Goal: Transaction & Acquisition: Purchase product/service

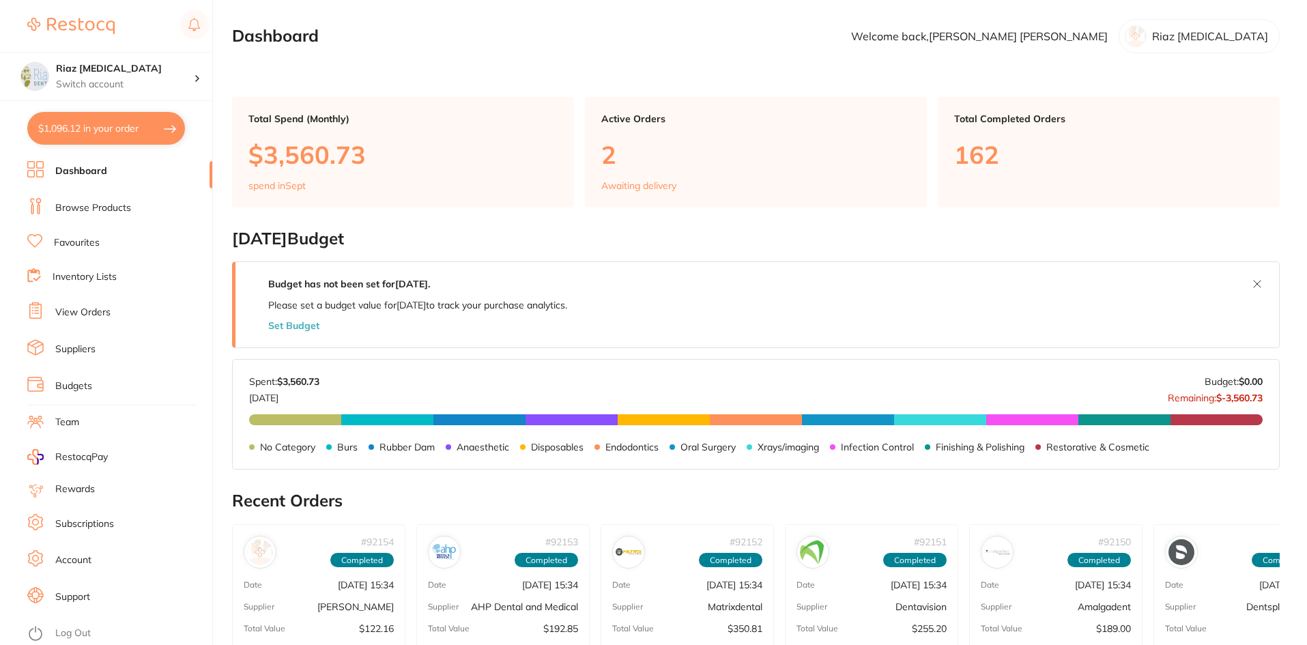
click at [82, 317] on link "View Orders" at bounding box center [82, 313] width 55 height 14
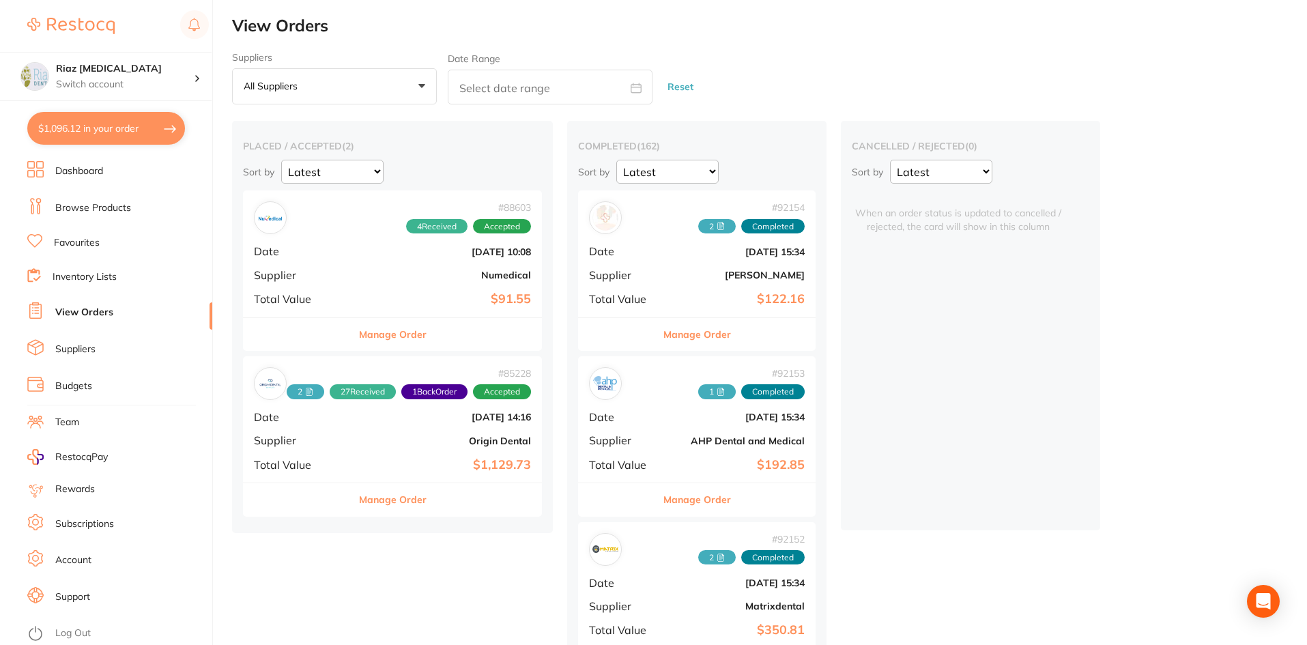
click at [676, 168] on select "Latest Notification" at bounding box center [667, 172] width 102 height 24
click at [414, 75] on button "All suppliers +0" at bounding box center [334, 86] width 205 height 37
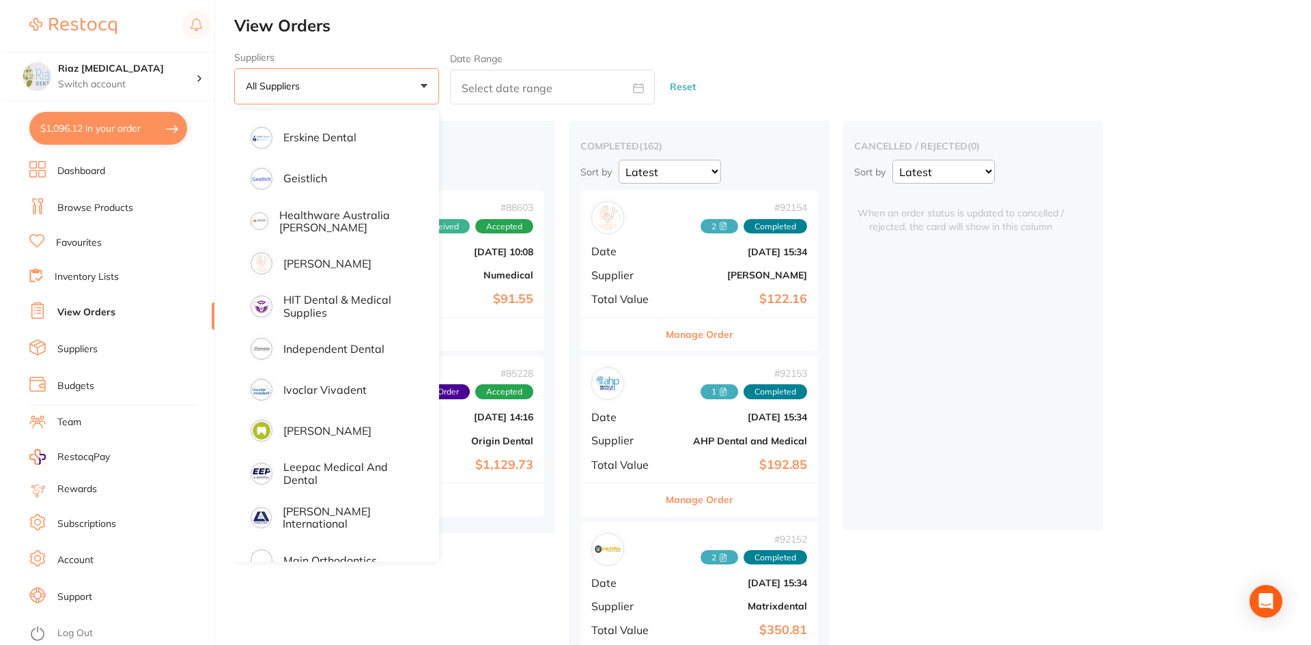
scroll to position [683, 0]
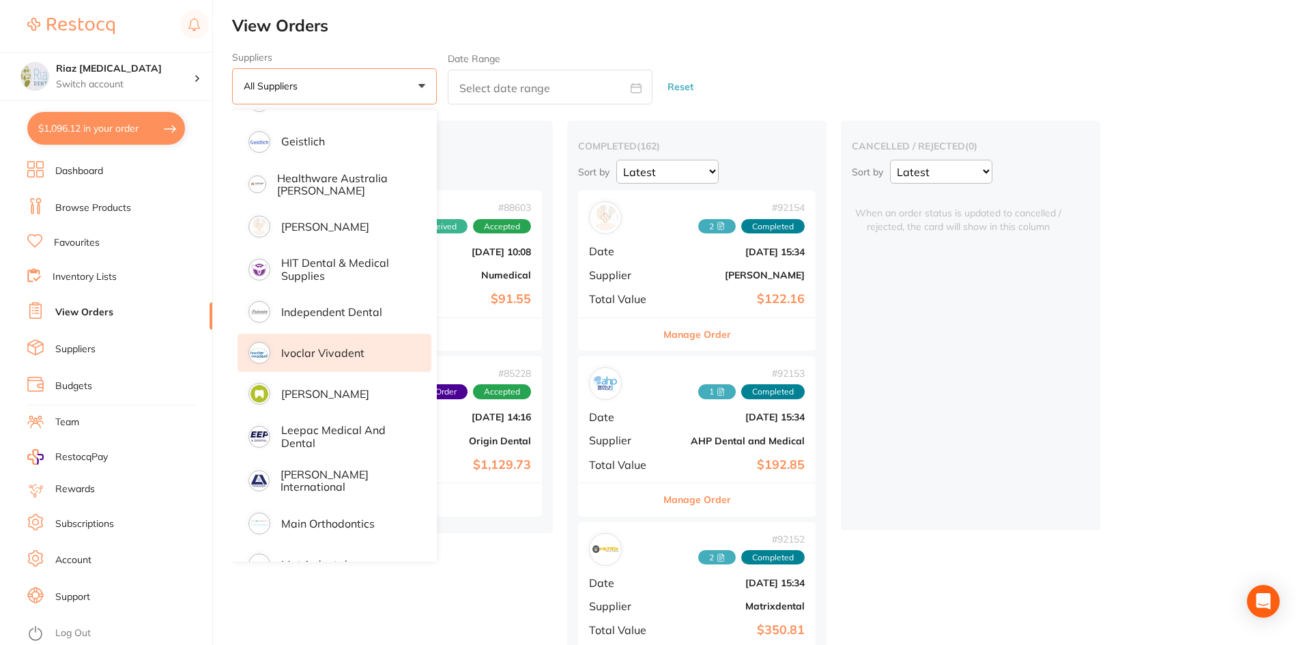
click at [337, 353] on p "Ivoclar Vivadent" at bounding box center [322, 353] width 83 height 12
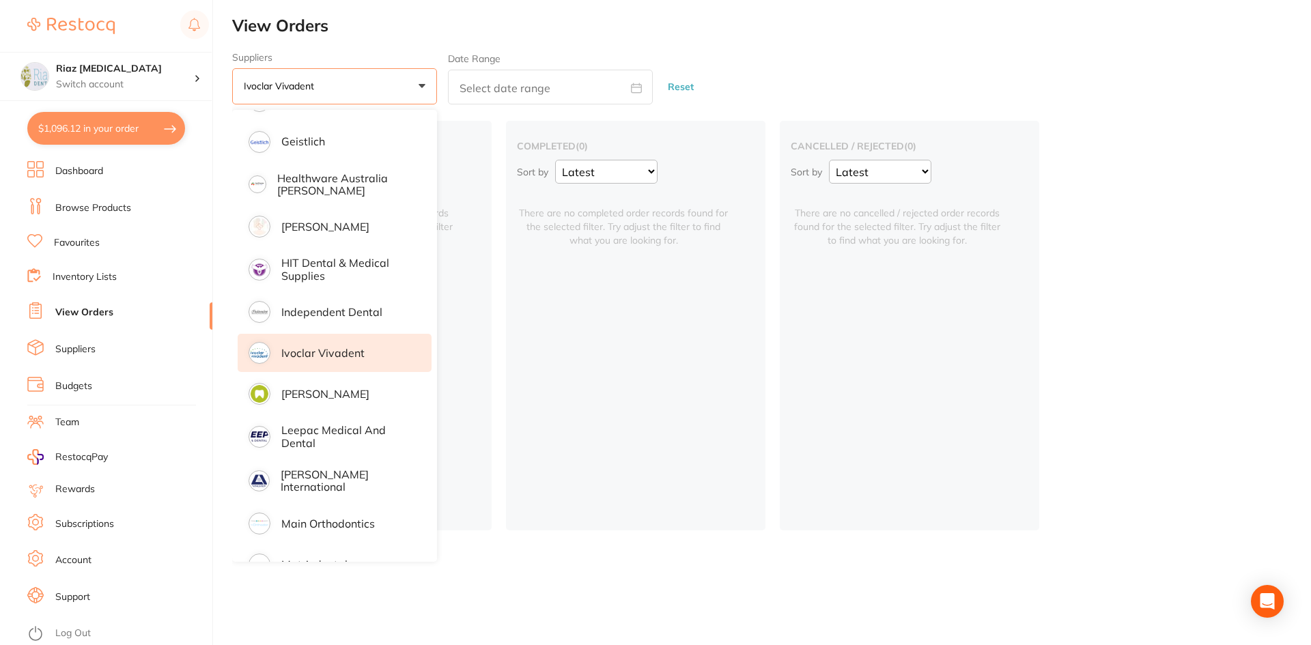
click at [1220, 212] on div "placed / accepted ( 0 ) Sort by Latest Notification There are no placed / accep…" at bounding box center [771, 326] width 1079 height 410
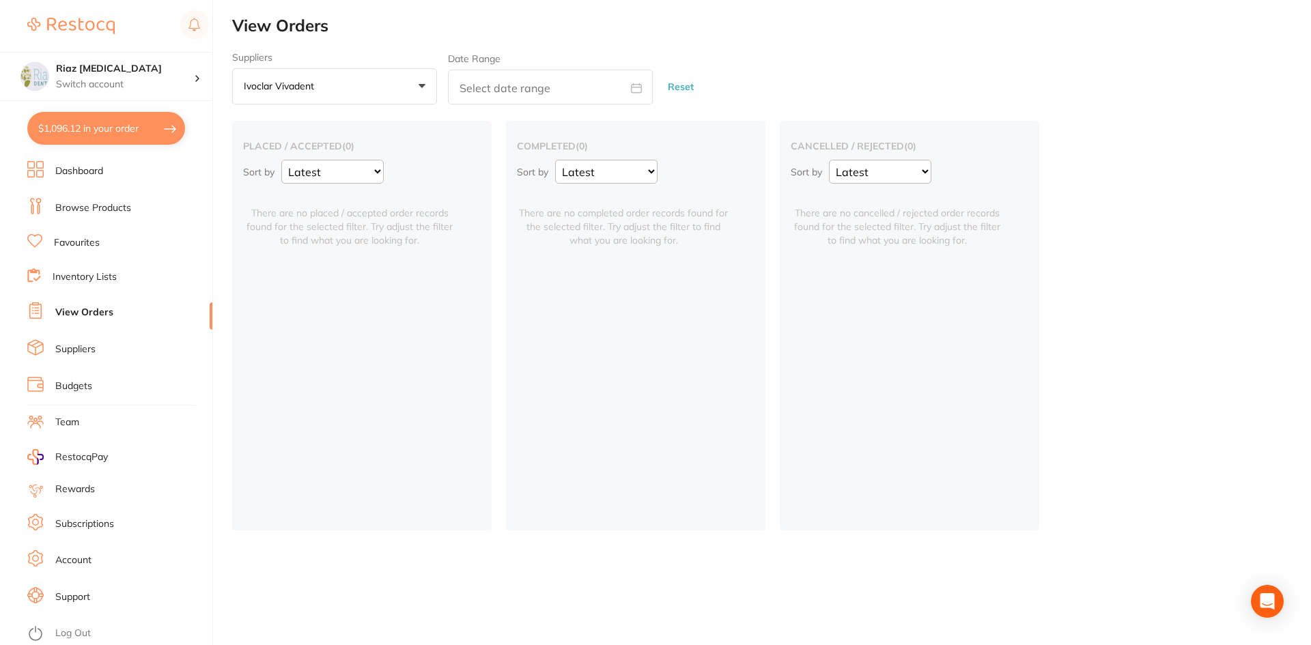
click at [110, 201] on link "Browse Products" at bounding box center [93, 208] width 76 height 14
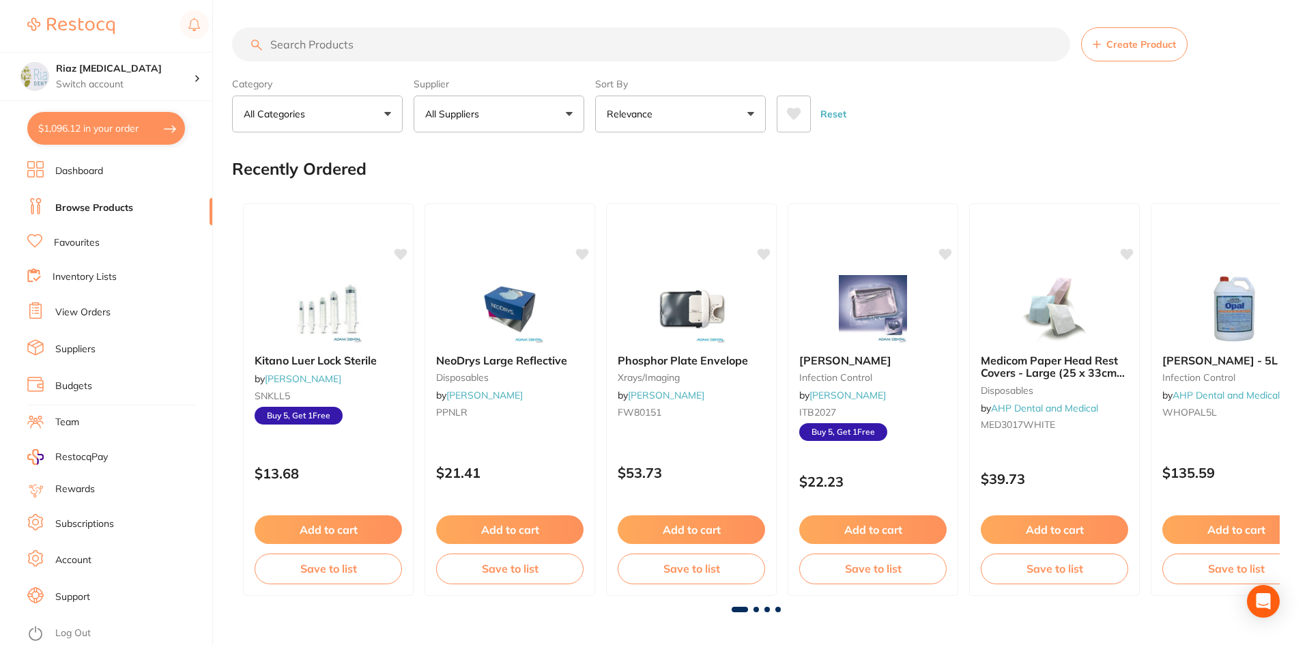
click at [322, 46] on input "search" at bounding box center [651, 44] width 838 height 34
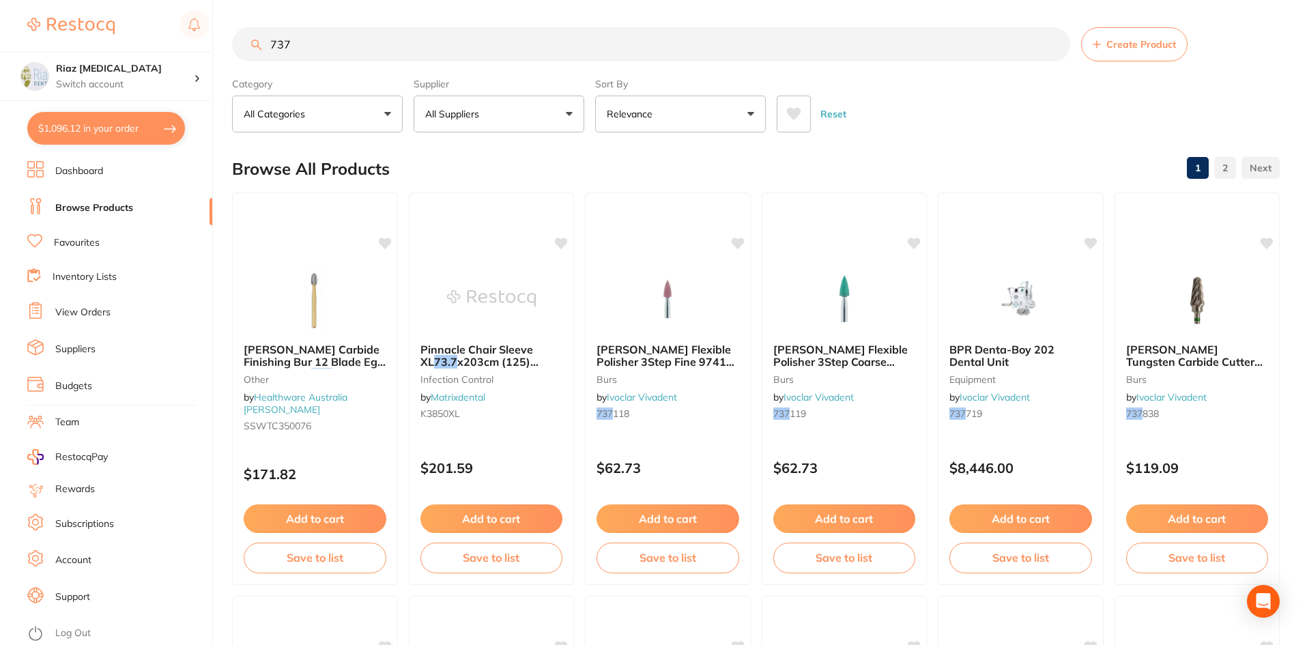
click at [450, 117] on p "All Suppliers" at bounding box center [454, 114] width 59 height 14
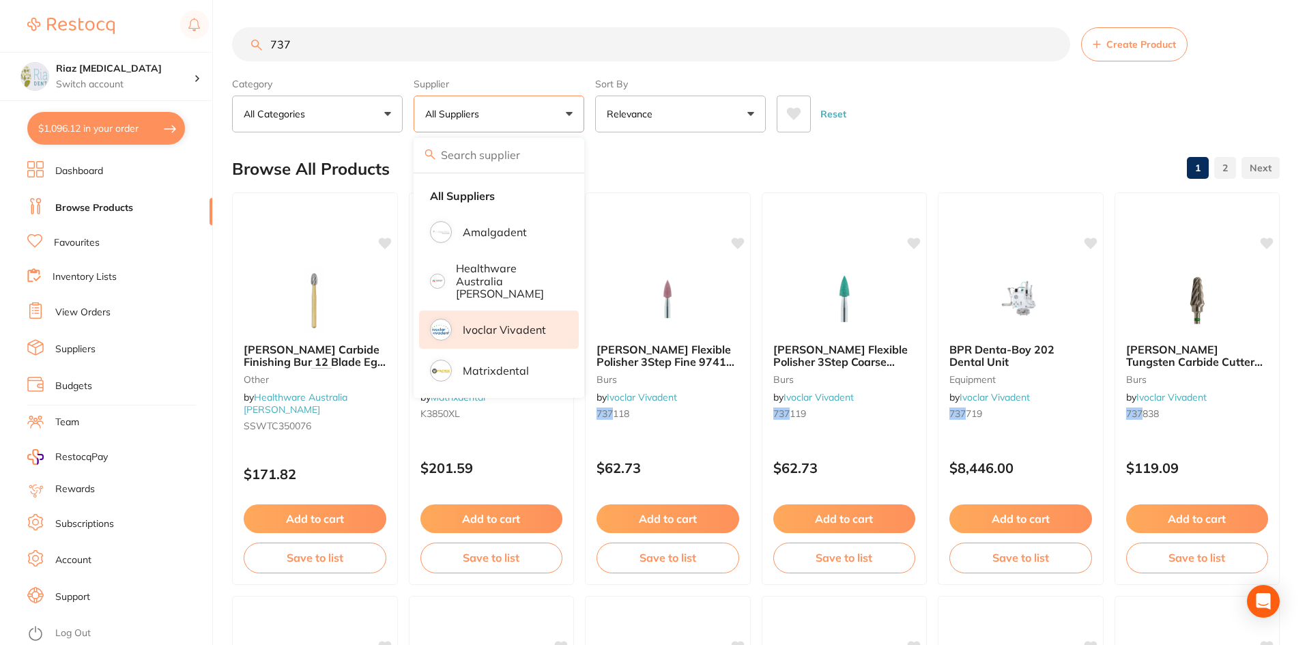
click at [490, 324] on p "Ivoclar Vivadent" at bounding box center [504, 330] width 83 height 12
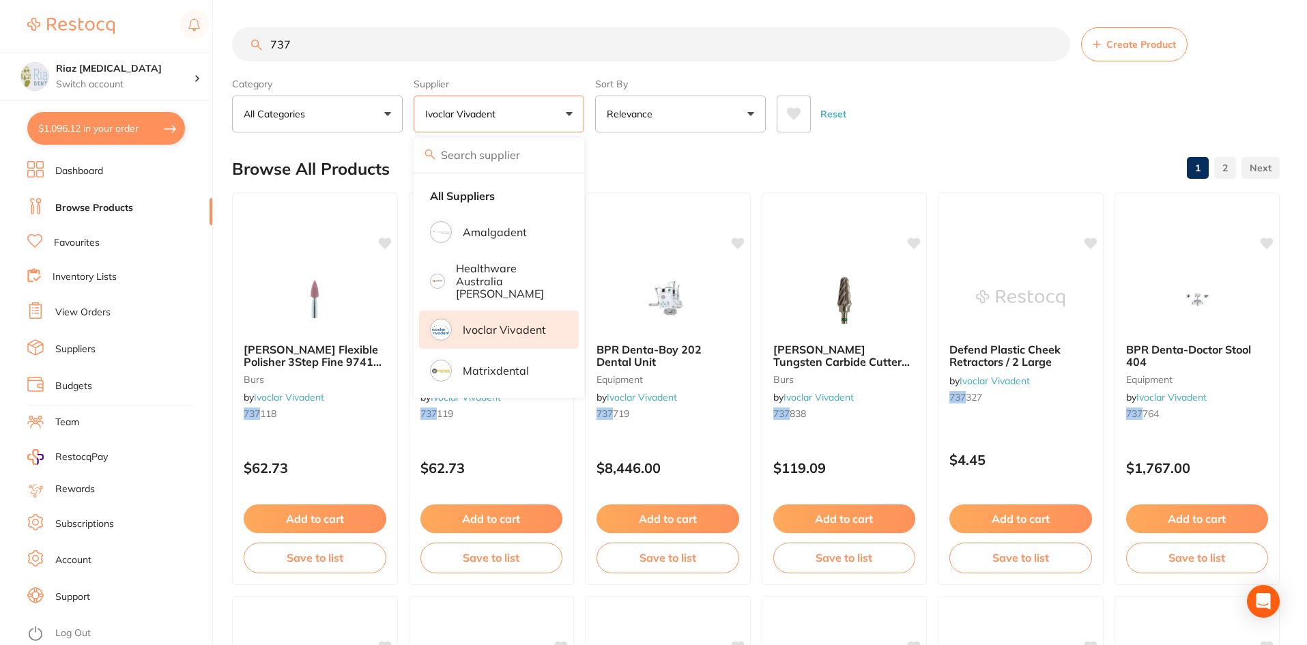
click at [309, 42] on input "737" at bounding box center [651, 44] width 838 height 34
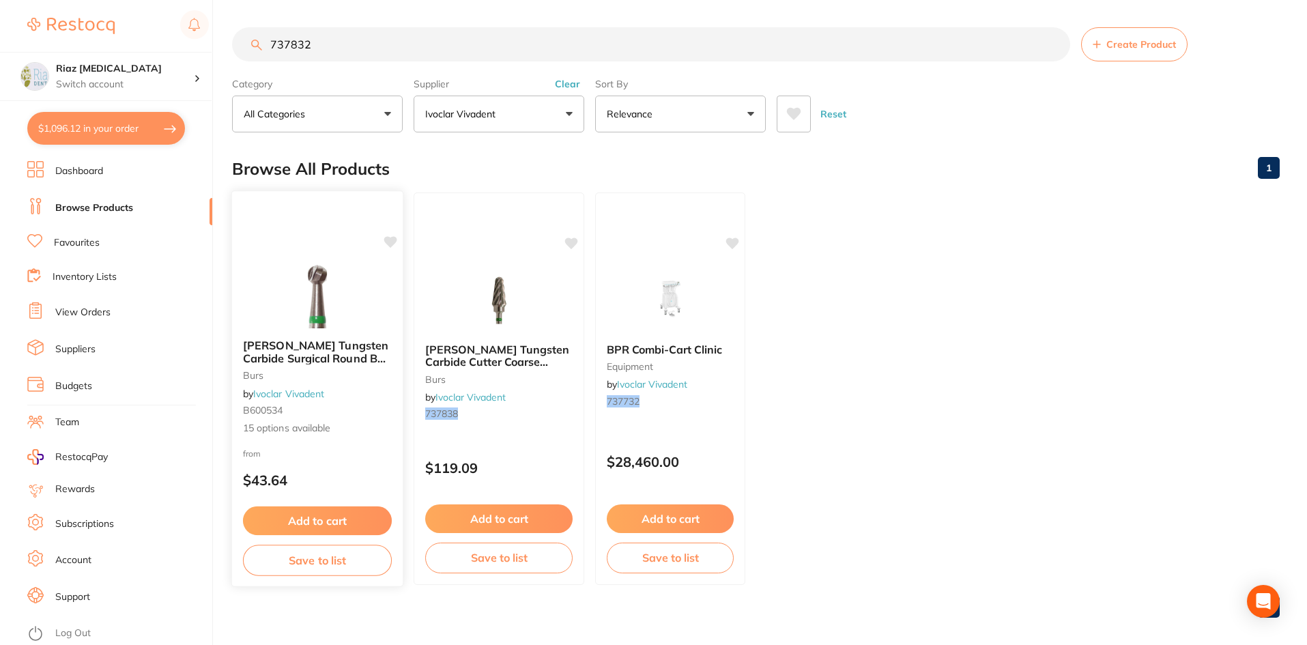
type input "737832"
click at [313, 286] on img at bounding box center [316, 293] width 89 height 69
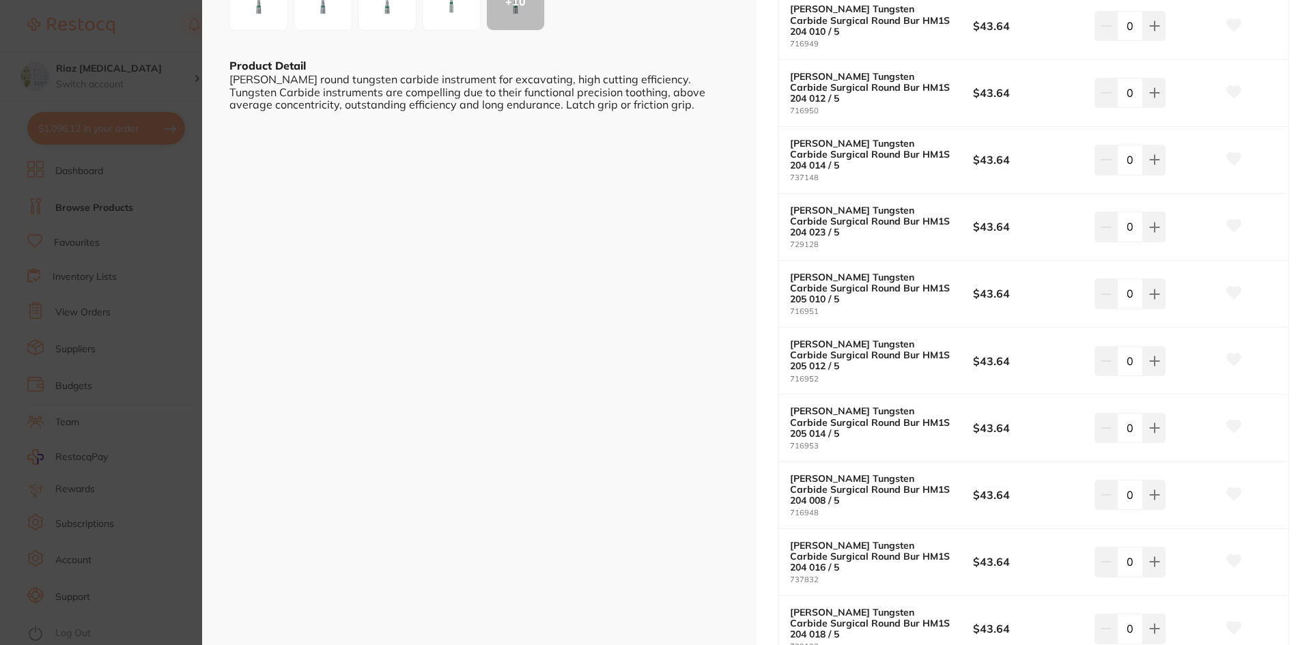
scroll to position [341, 0]
click at [1154, 556] on icon at bounding box center [1154, 561] width 11 height 11
type input "1"
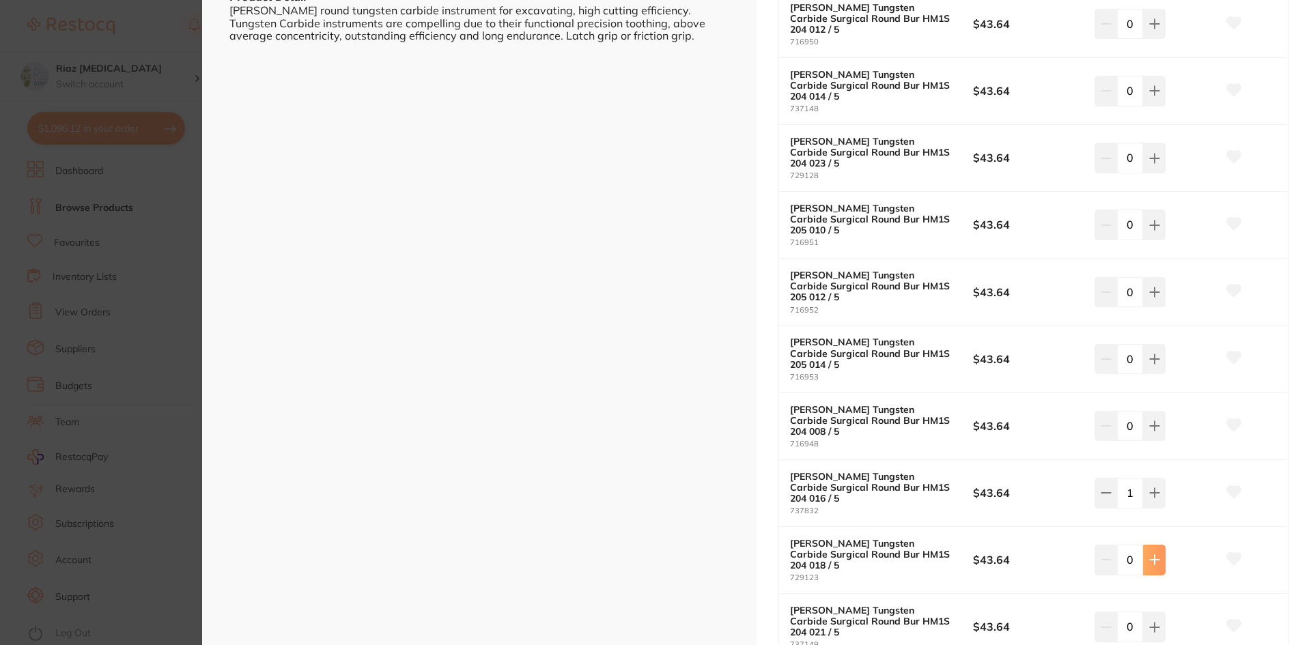
click at [1153, 554] on icon at bounding box center [1154, 559] width 11 height 11
type input "1"
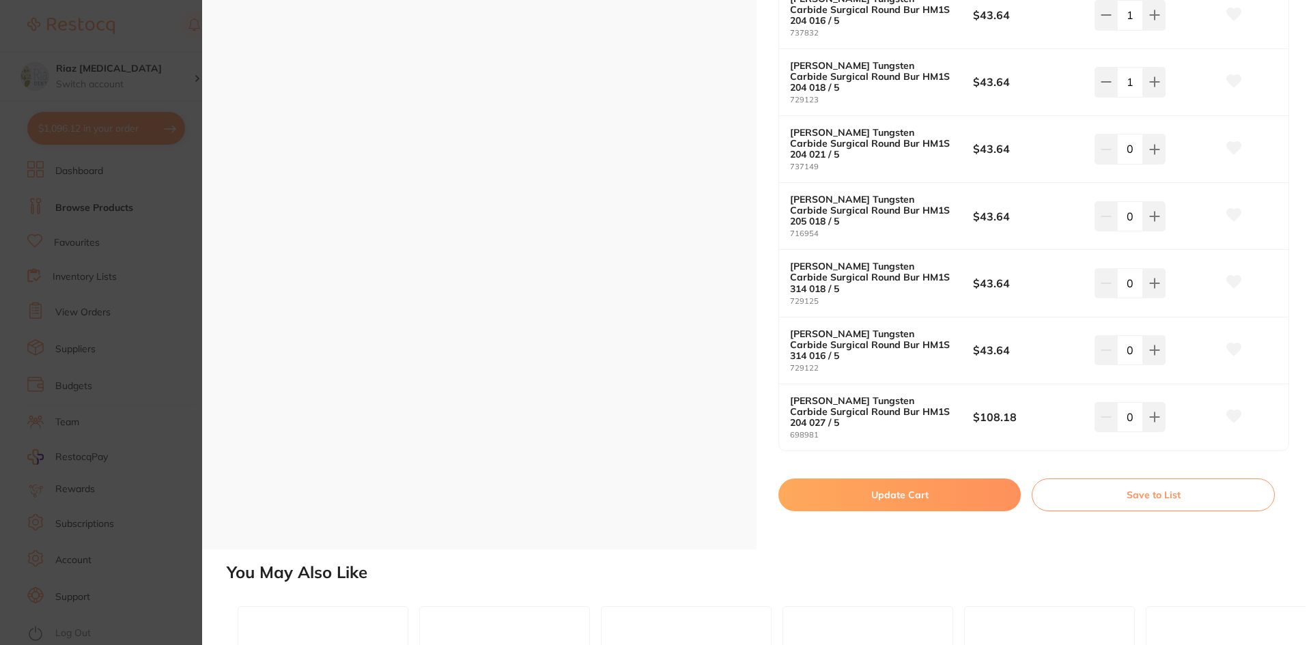
scroll to position [1237, 0]
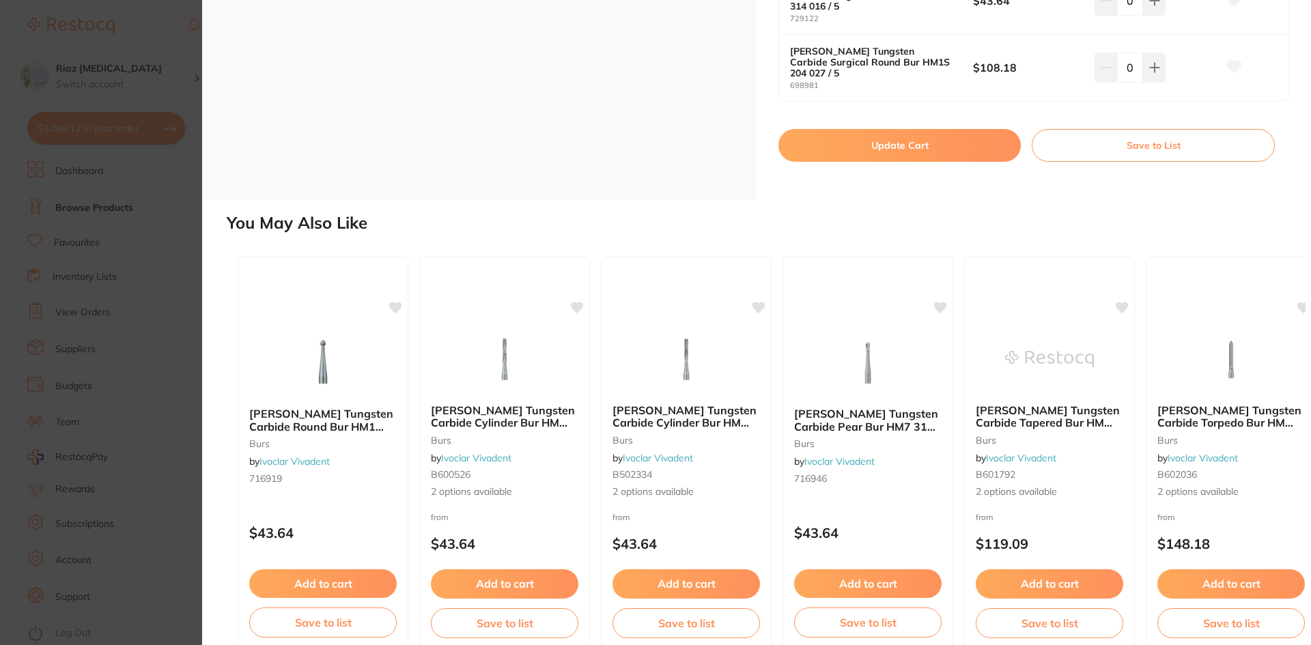
click at [861, 129] on button "Update Cart" at bounding box center [899, 145] width 242 height 33
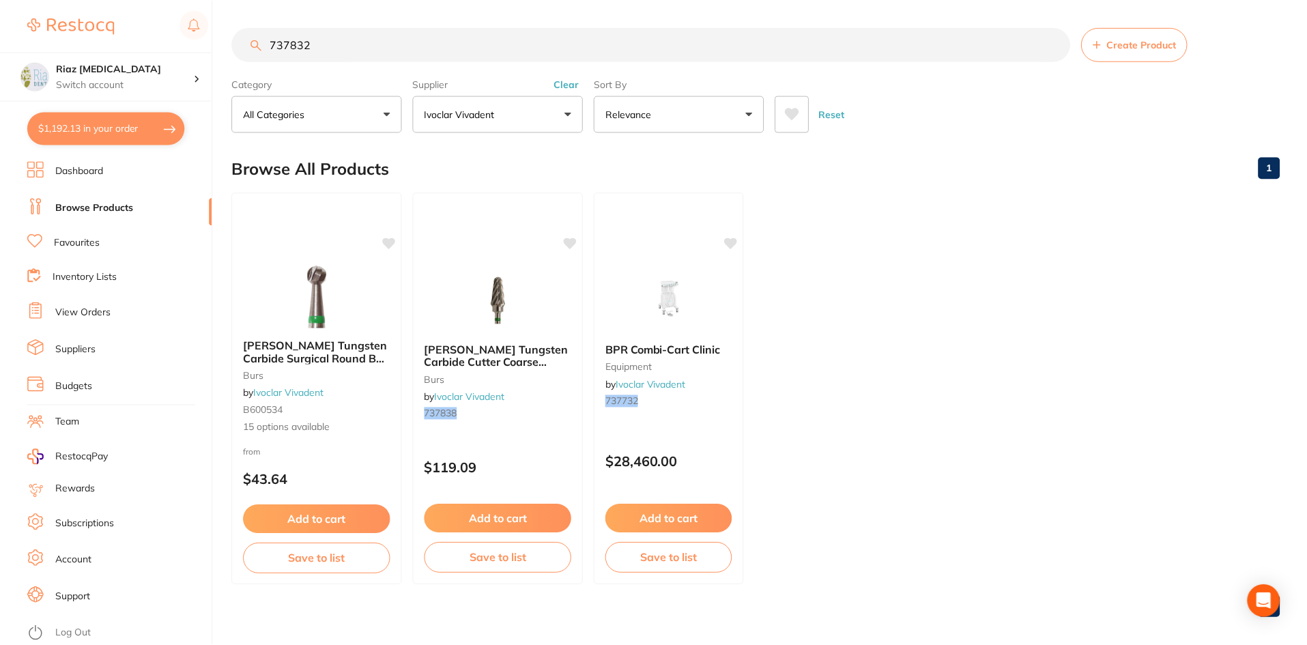
scroll to position [11, 0]
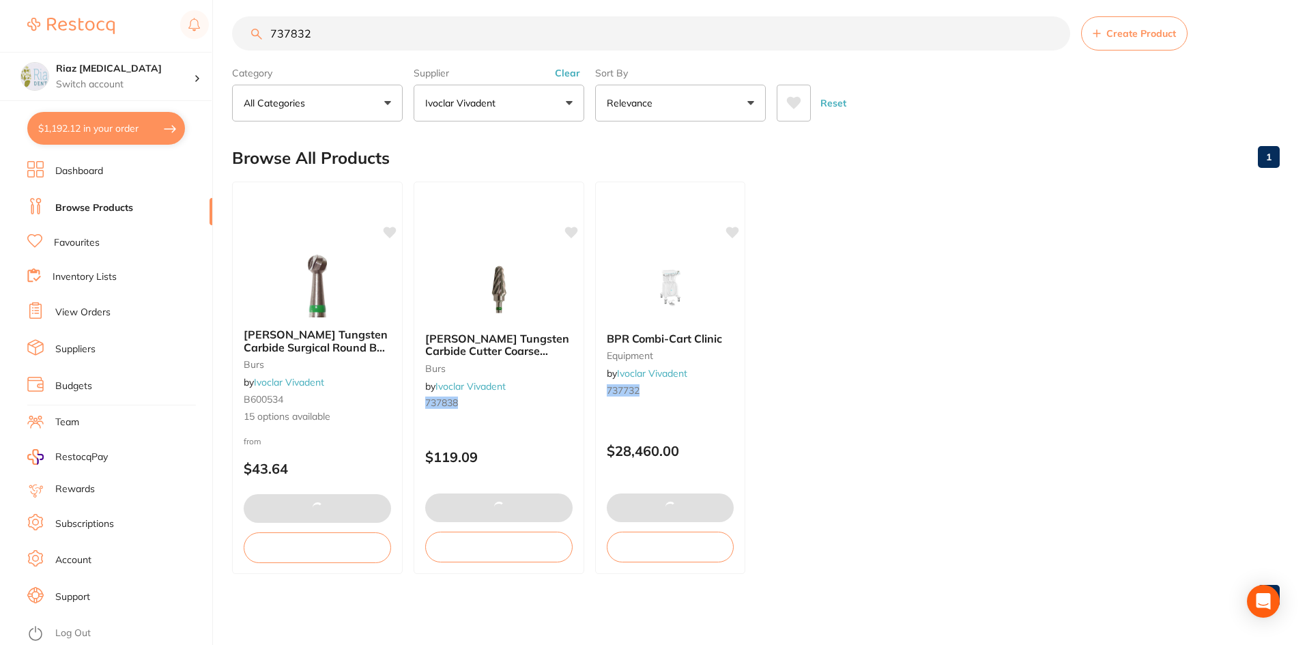
click at [94, 128] on button "$1,192.12 in your order" at bounding box center [106, 128] width 158 height 33
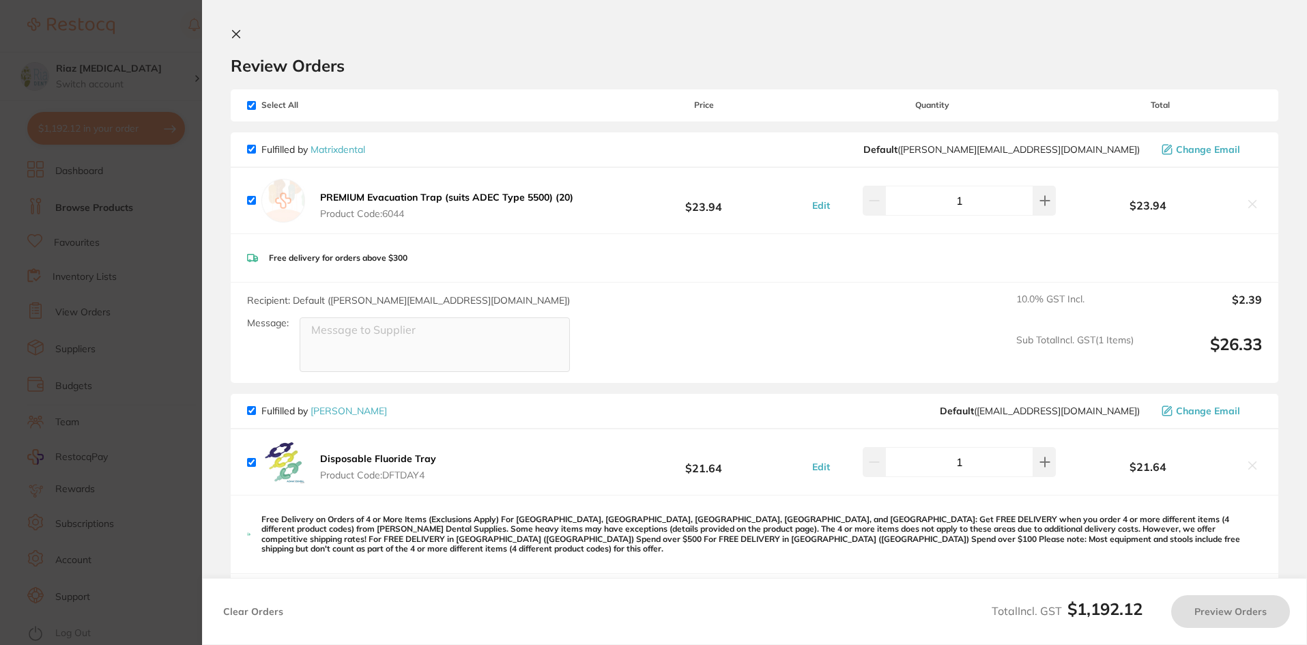
checkbox input "true"
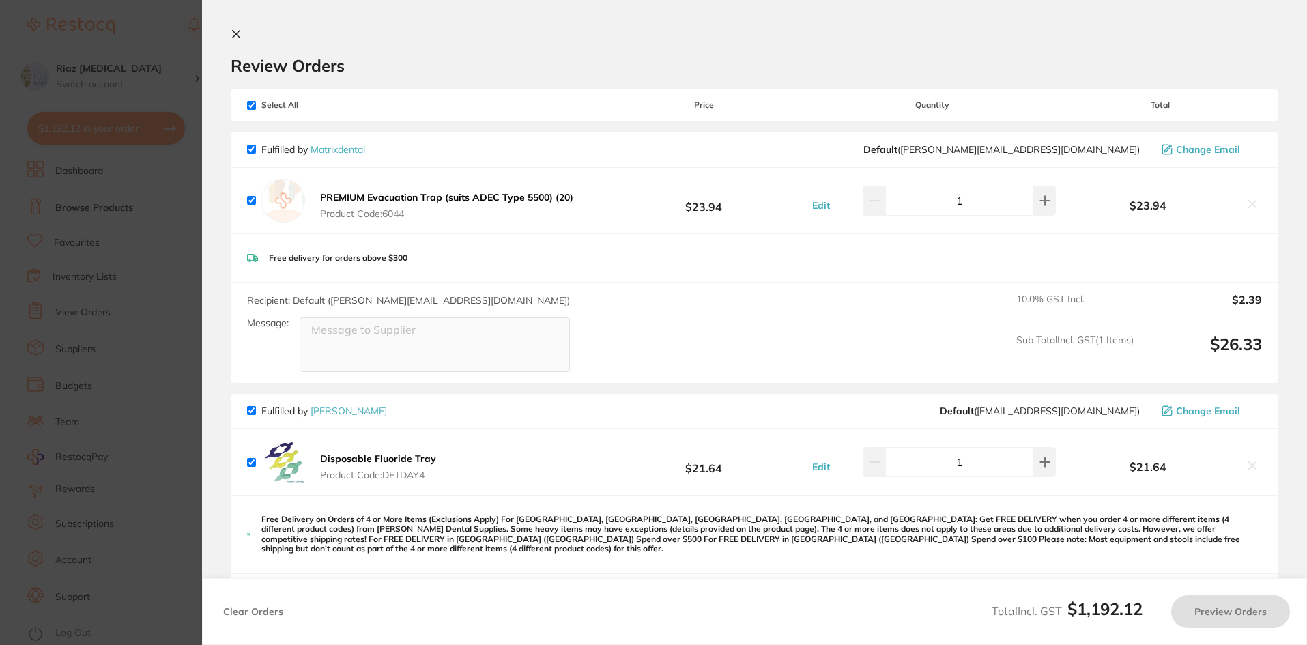
checkbox input "true"
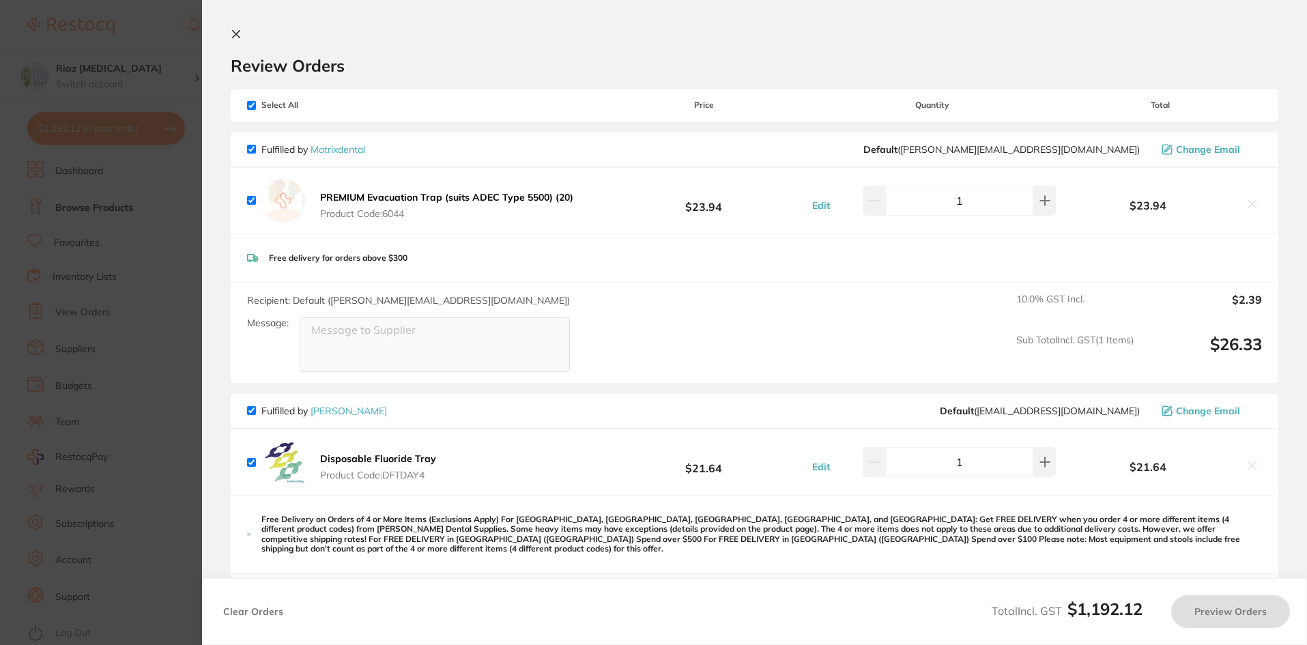
checkbox input "true"
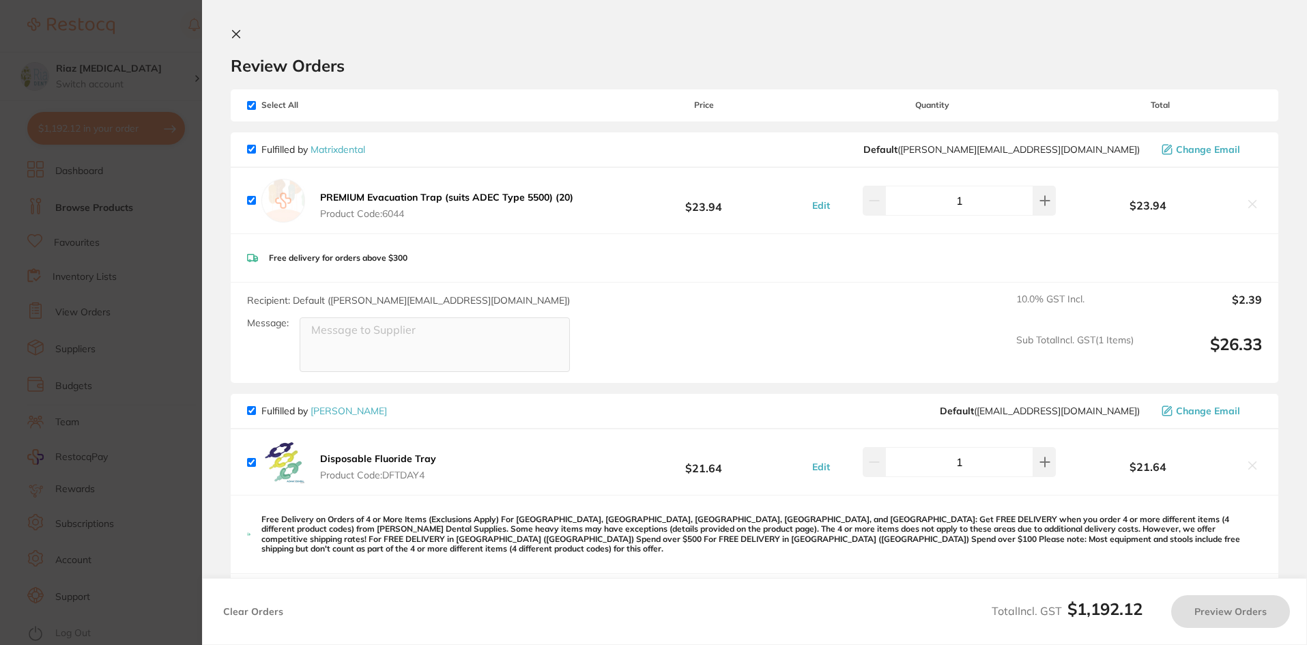
checkbox input "true"
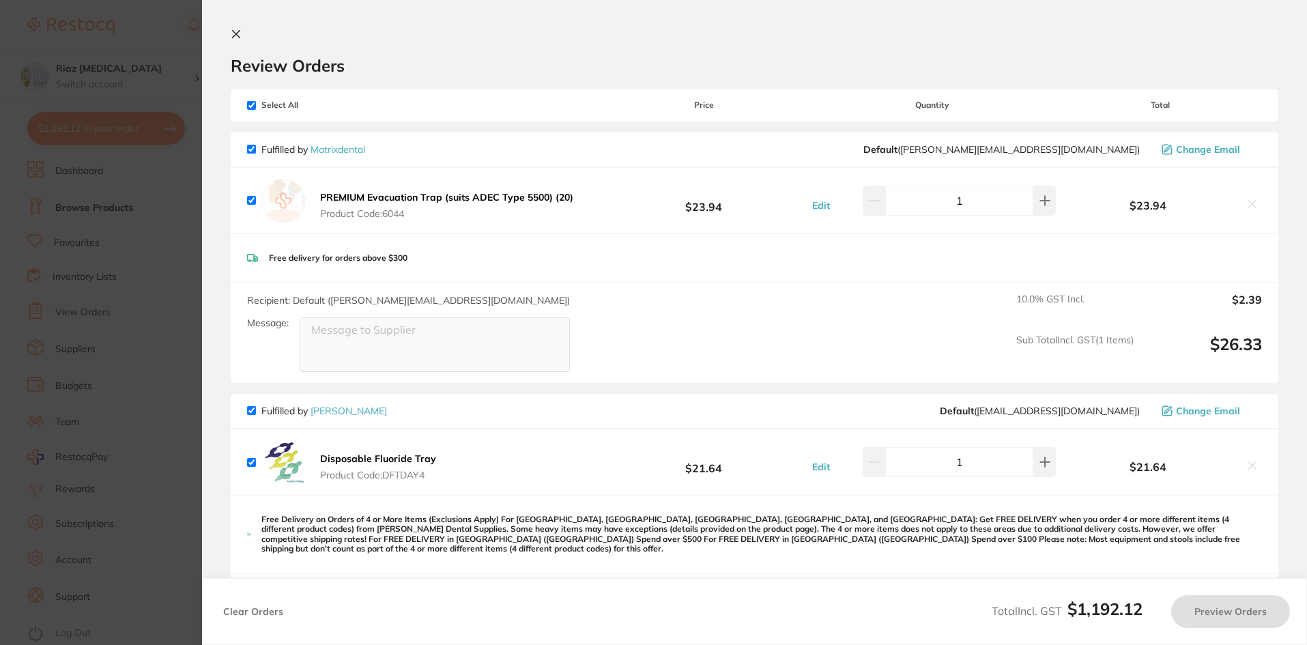
checkbox input "true"
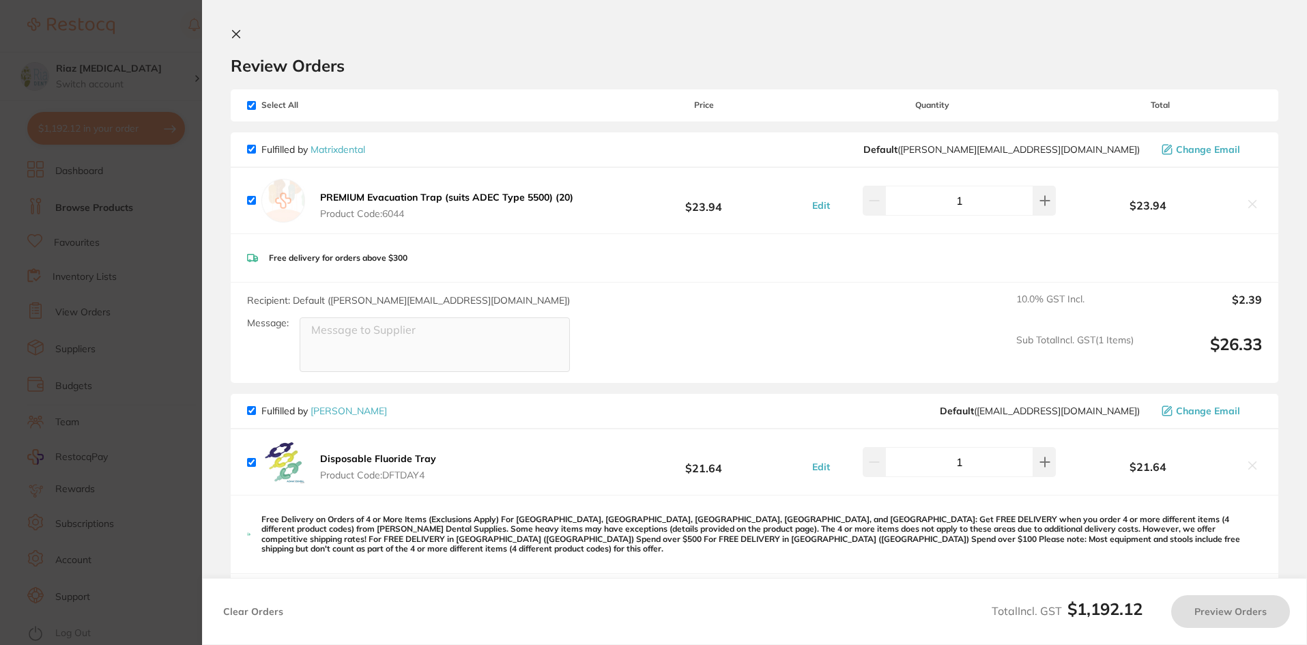
checkbox input "true"
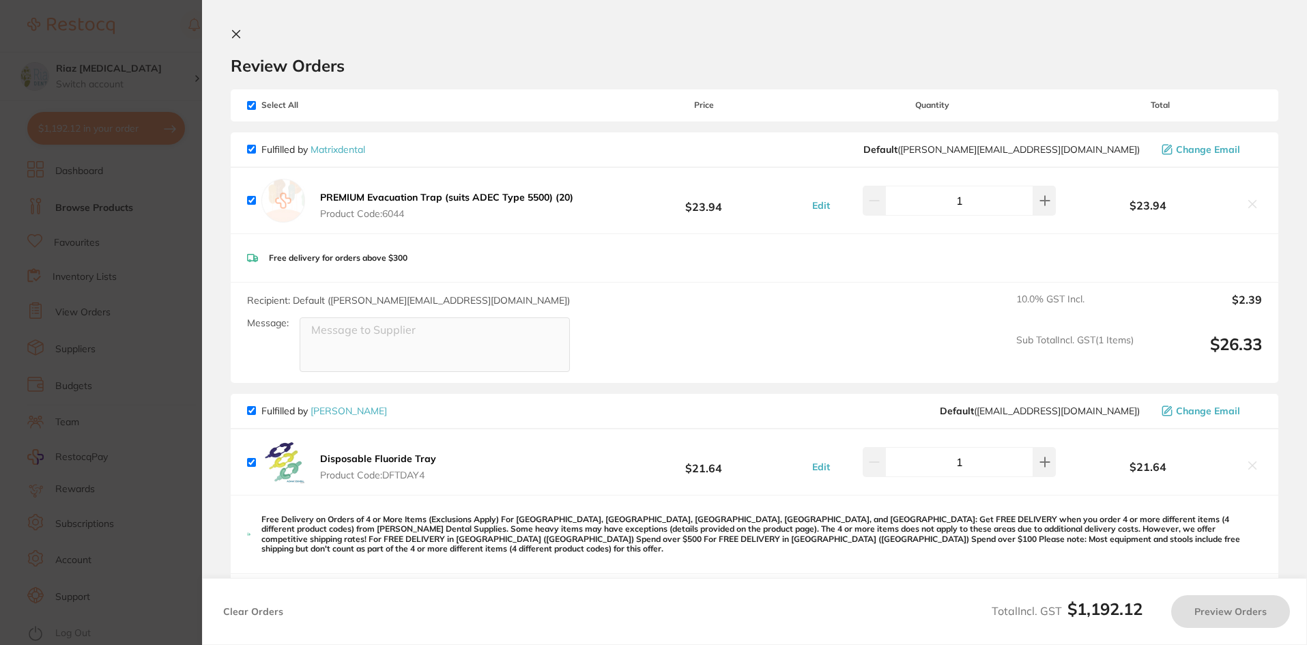
checkbox input "true"
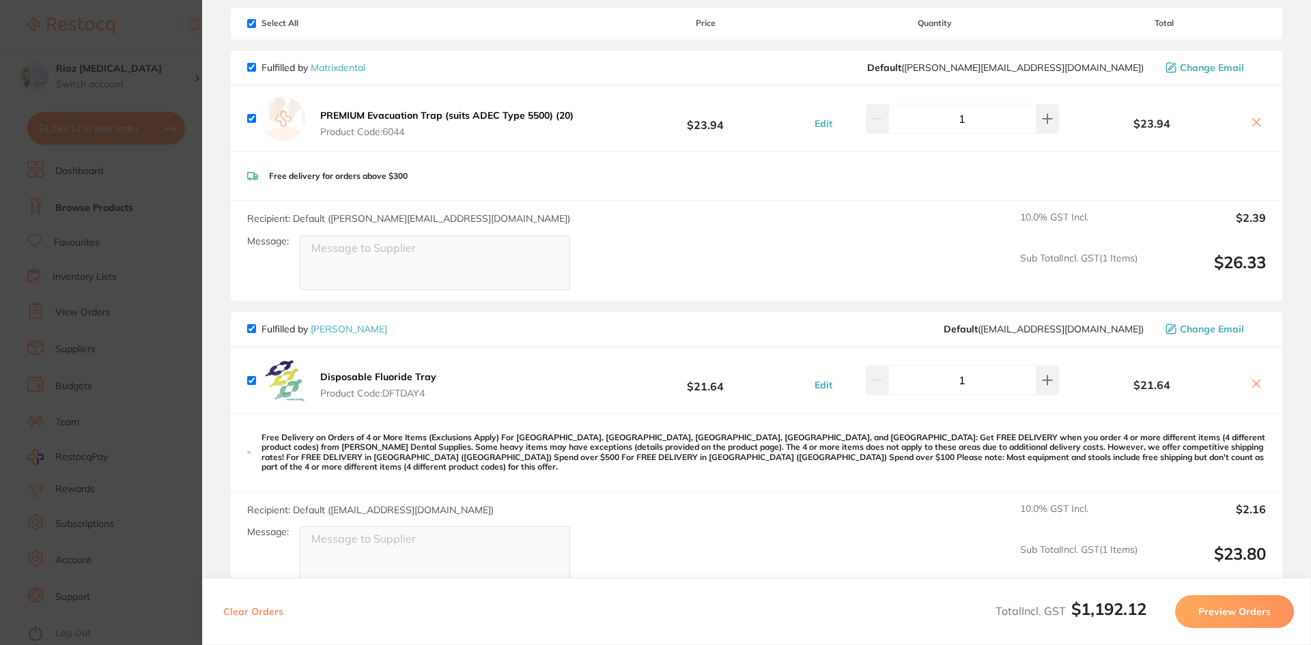
scroll to position [205, 0]
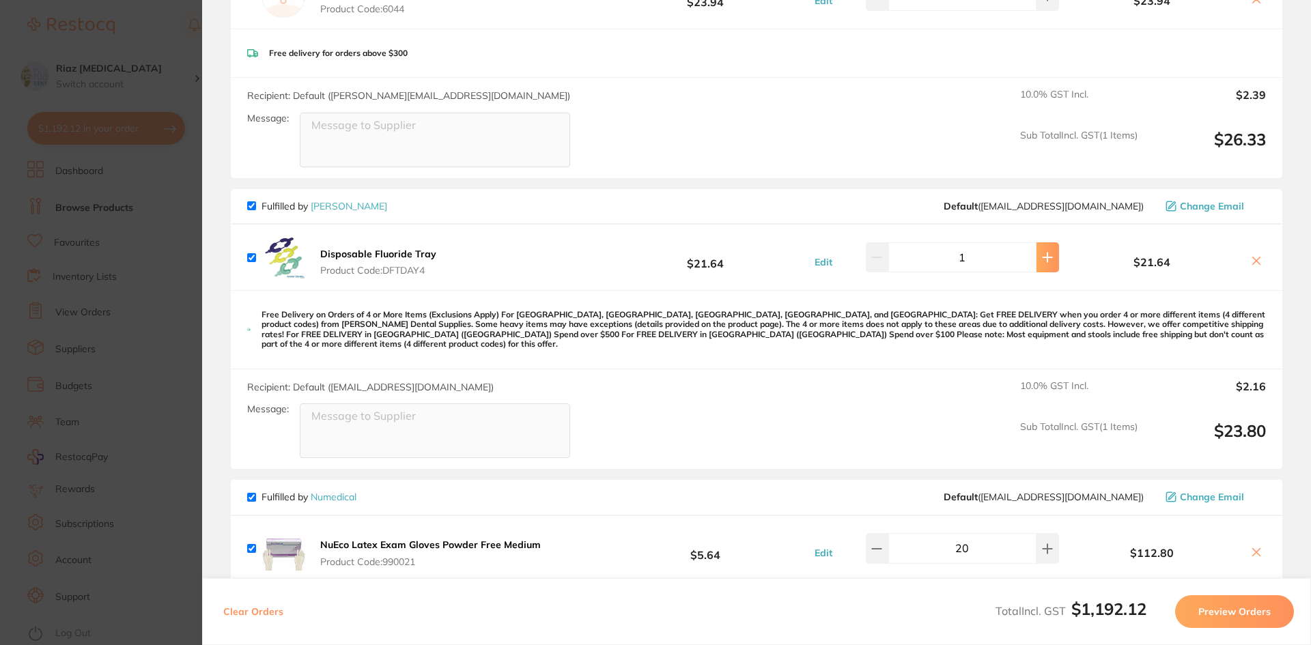
click at [1042, 260] on icon at bounding box center [1047, 257] width 11 height 11
type input "2"
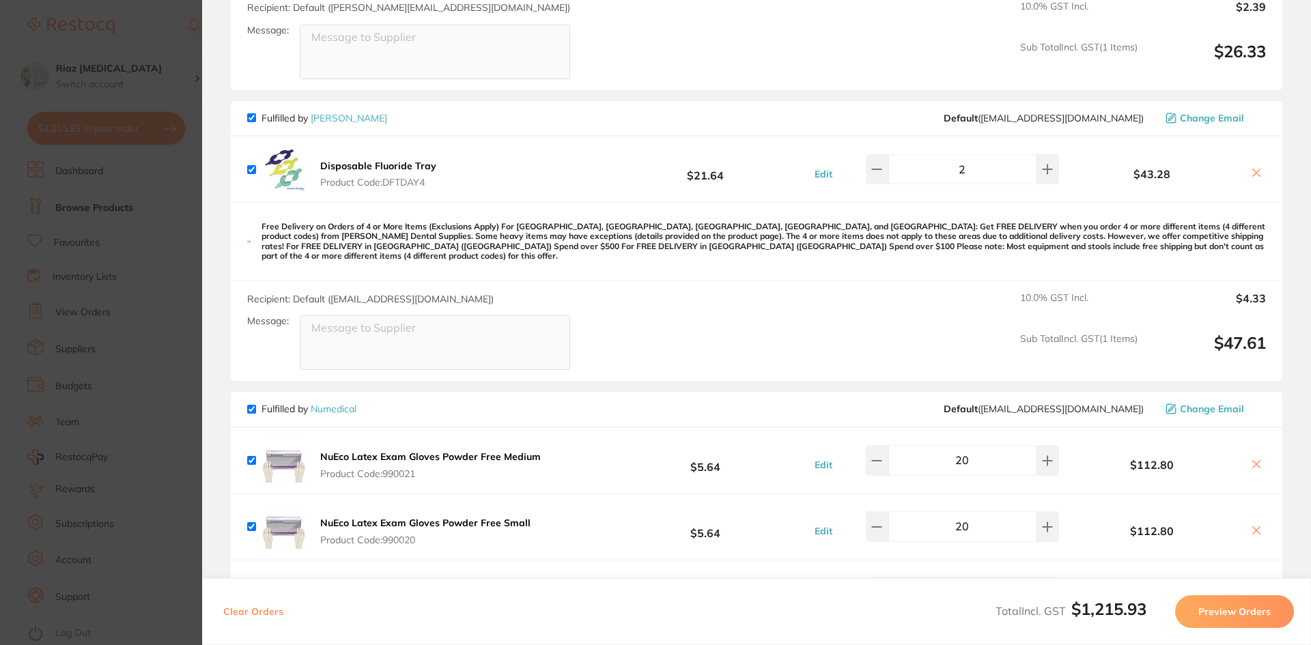
scroll to position [478, 0]
